Goal: Information Seeking & Learning: Find specific page/section

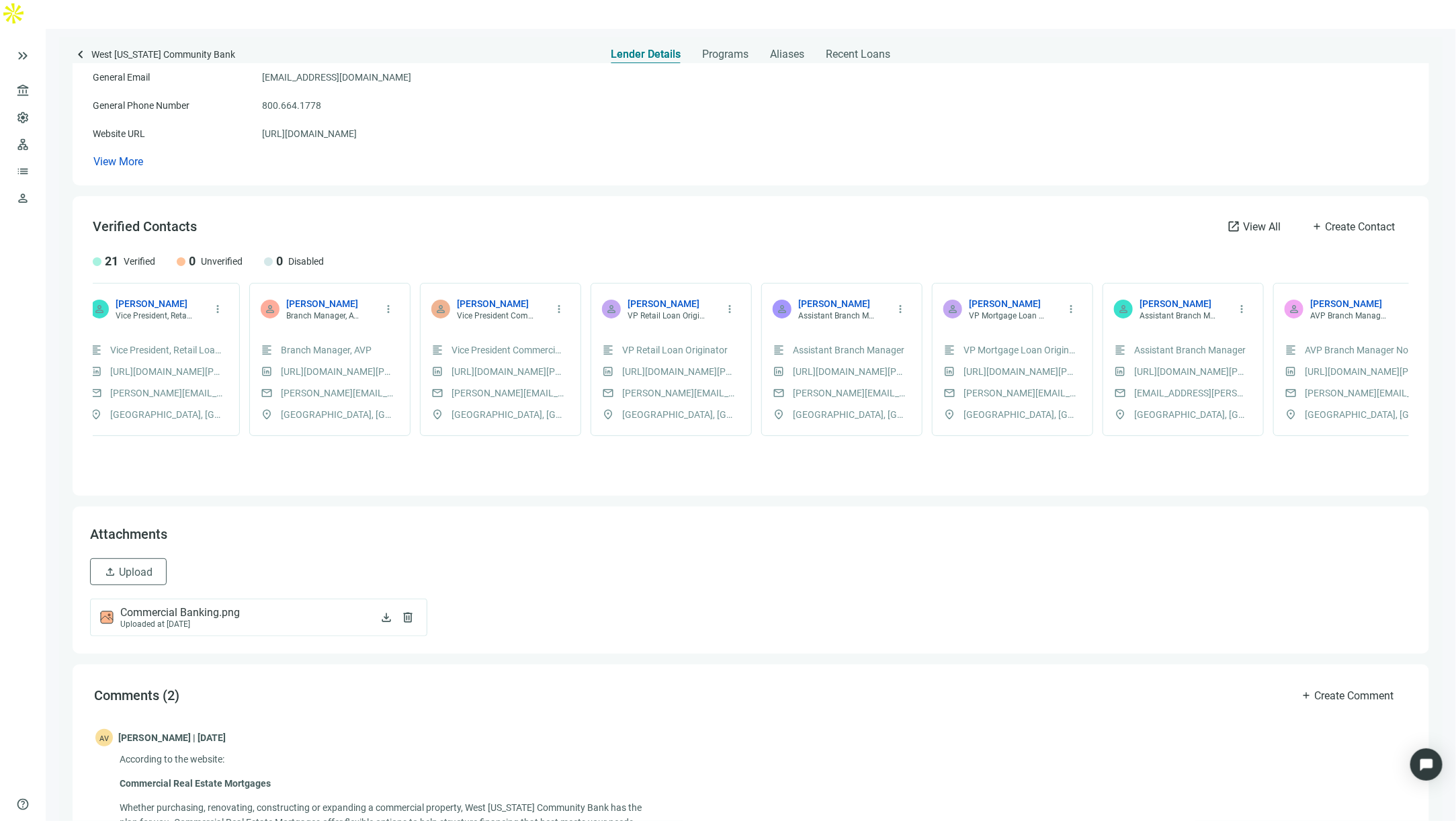
scroll to position [190, 0]
